Goal: Information Seeking & Learning: Learn about a topic

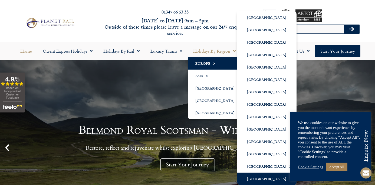
click at [261, 178] on link "[GEOGRAPHIC_DATA]" at bounding box center [266, 179] width 59 height 12
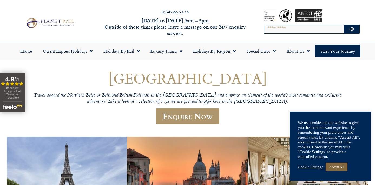
click at [340, 168] on link "Accept All" at bounding box center [336, 167] width 22 height 8
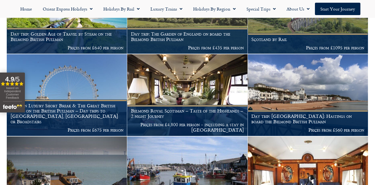
scroll to position [390, 0]
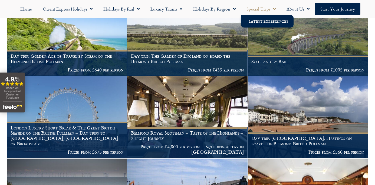
click at [254, 24] on link "Latest Experiences" at bounding box center [267, 21] width 52 height 12
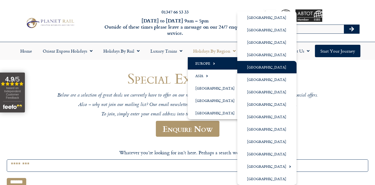
click at [258, 66] on link "[GEOGRAPHIC_DATA]" at bounding box center [266, 67] width 59 height 12
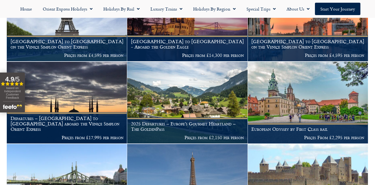
scroll to position [225, 0]
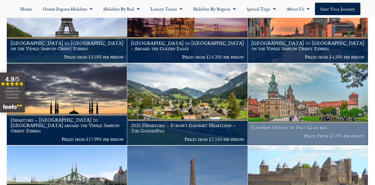
click at [312, 97] on img at bounding box center [308, 105] width 120 height 82
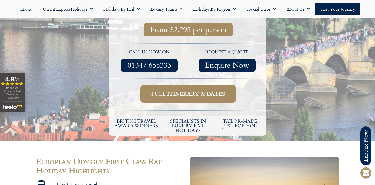
scroll to position [181, 0]
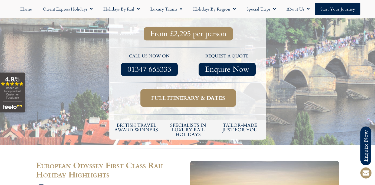
click at [195, 95] on span "Full itinerary & dates" at bounding box center [188, 98] width 74 height 7
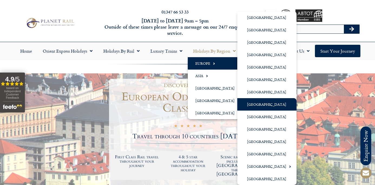
click at [247, 106] on link "[GEOGRAPHIC_DATA]" at bounding box center [266, 104] width 59 height 12
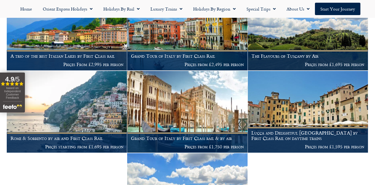
scroll to position [523, 0]
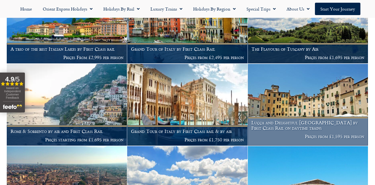
click at [330, 99] on img at bounding box center [308, 105] width 120 height 82
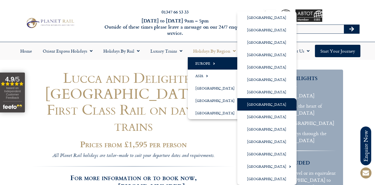
click at [256, 104] on link "[GEOGRAPHIC_DATA]" at bounding box center [266, 104] width 59 height 12
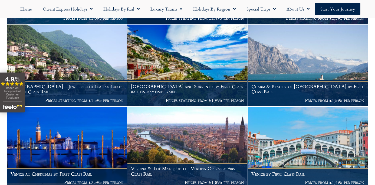
scroll to position [803, 0]
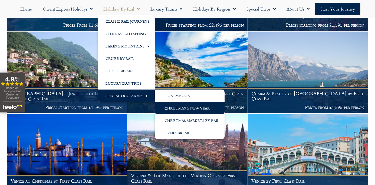
click at [177, 109] on link "Christmas & New Year" at bounding box center [190, 108] width 70 height 12
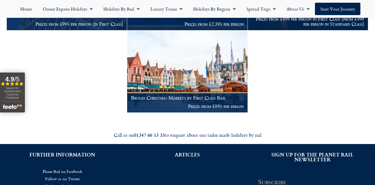
scroll to position [481, 0]
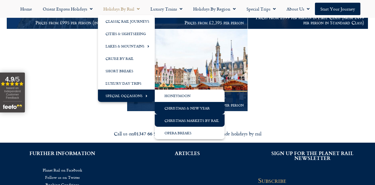
click at [178, 121] on link "Christmas Markets by Rail" at bounding box center [190, 121] width 70 height 12
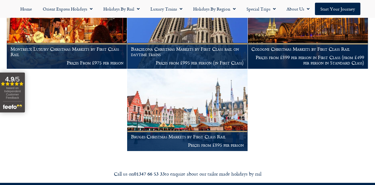
scroll to position [183, 0]
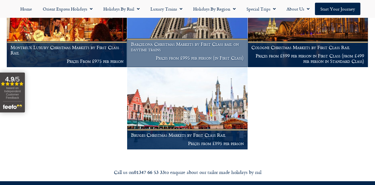
click at [217, 29] on img at bounding box center [187, 26] width 120 height 82
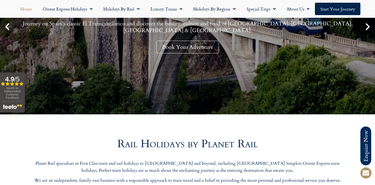
scroll to position [17, 0]
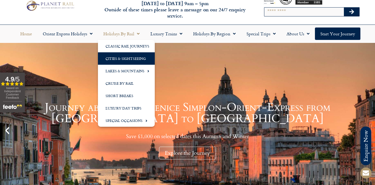
click at [126, 60] on link "Cities & Sightseeing" at bounding box center [126, 58] width 57 height 12
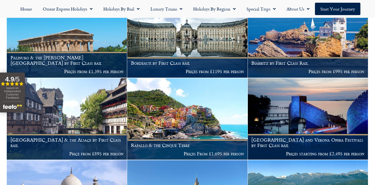
scroll to position [1497, 0]
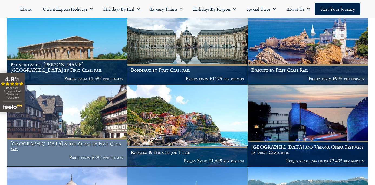
click at [98, 129] on img at bounding box center [67, 126] width 120 height 82
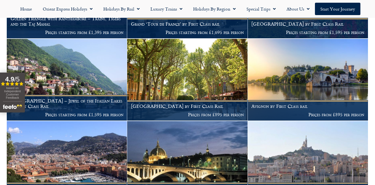
scroll to position [1712, 0]
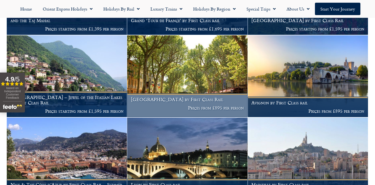
click at [212, 77] on img at bounding box center [187, 76] width 120 height 82
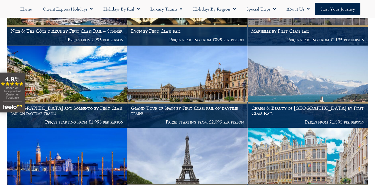
scroll to position [1869, 0]
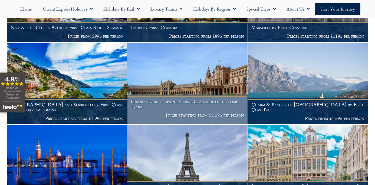
click at [209, 95] on img at bounding box center [187, 84] width 120 height 82
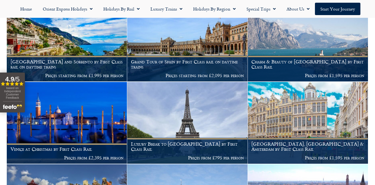
scroll to position [1916, 0]
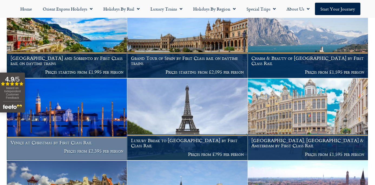
click at [77, 130] on img at bounding box center [67, 120] width 120 height 82
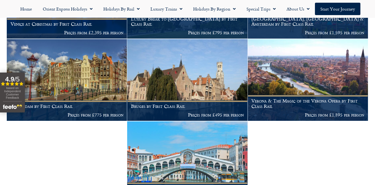
scroll to position [2030, 0]
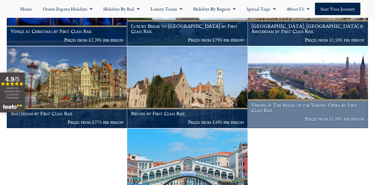
click at [314, 104] on img at bounding box center [308, 87] width 120 height 82
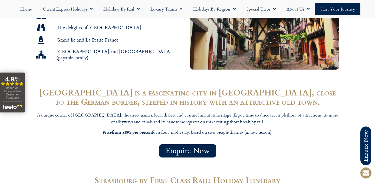
scroll to position [147, 0]
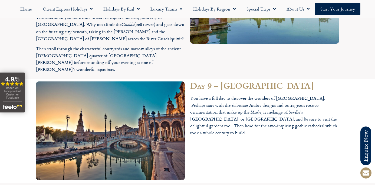
scroll to position [1049, 0]
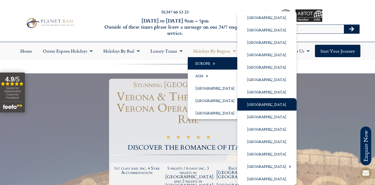
click at [255, 103] on link "[GEOGRAPHIC_DATA]" at bounding box center [266, 104] width 59 height 12
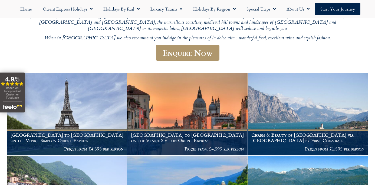
scroll to position [98, 0]
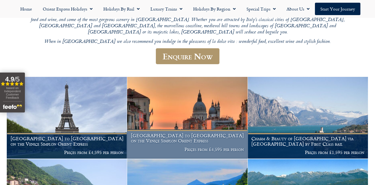
click at [184, 118] on img at bounding box center [187, 118] width 120 height 82
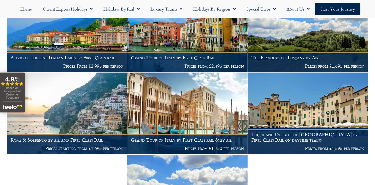
scroll to position [516, 0]
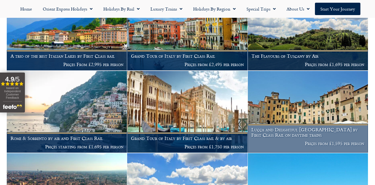
click at [324, 95] on img at bounding box center [308, 112] width 120 height 82
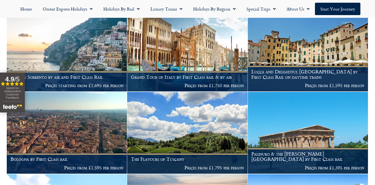
scroll to position [586, 0]
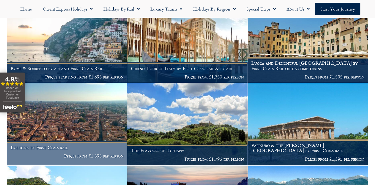
click at [68, 111] on img at bounding box center [67, 125] width 120 height 82
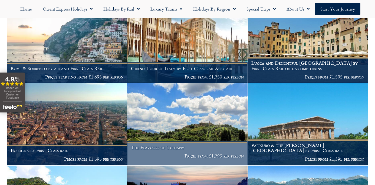
click at [177, 124] on img at bounding box center [187, 125] width 120 height 82
click at [177, 116] on img at bounding box center [187, 125] width 120 height 82
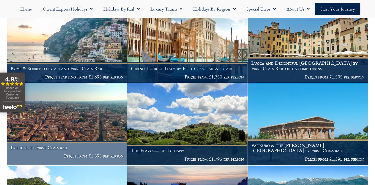
click at [65, 103] on img at bounding box center [67, 125] width 120 height 82
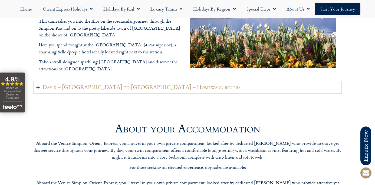
scroll to position [1208, 0]
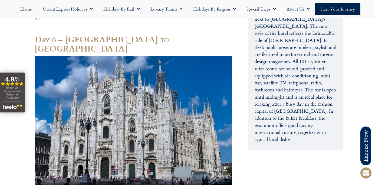
scroll to position [907, 0]
